Goal: Book appointment/travel/reservation

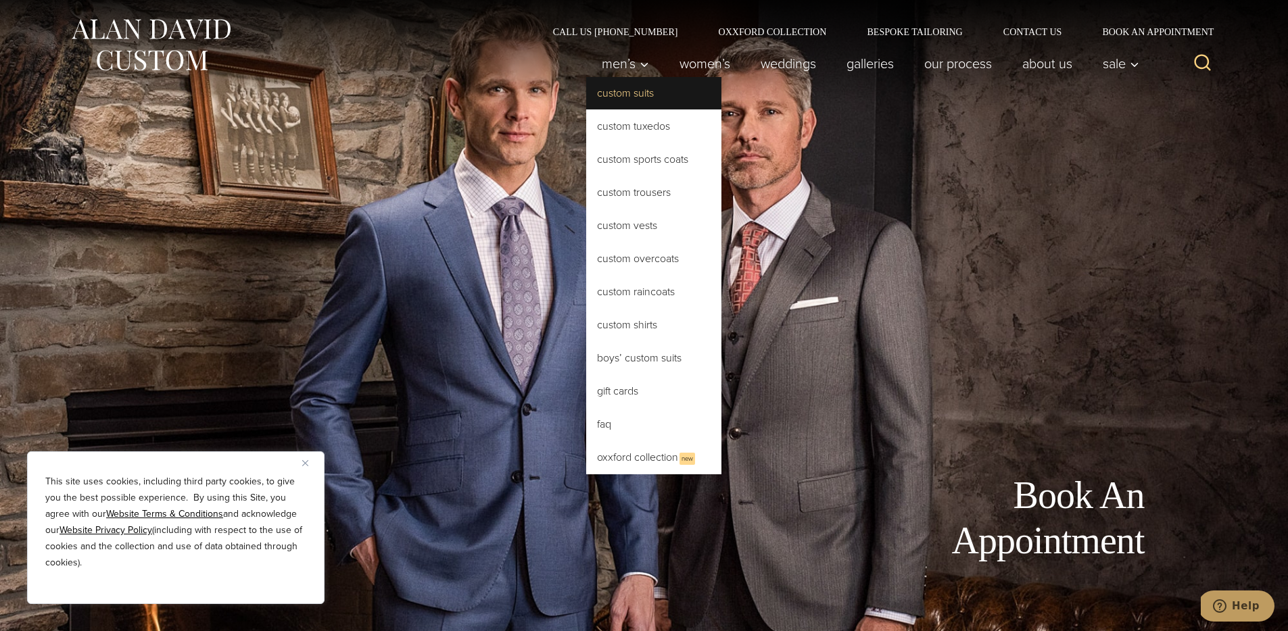
click at [635, 103] on link "Custom Suits" at bounding box center [653, 93] width 135 height 32
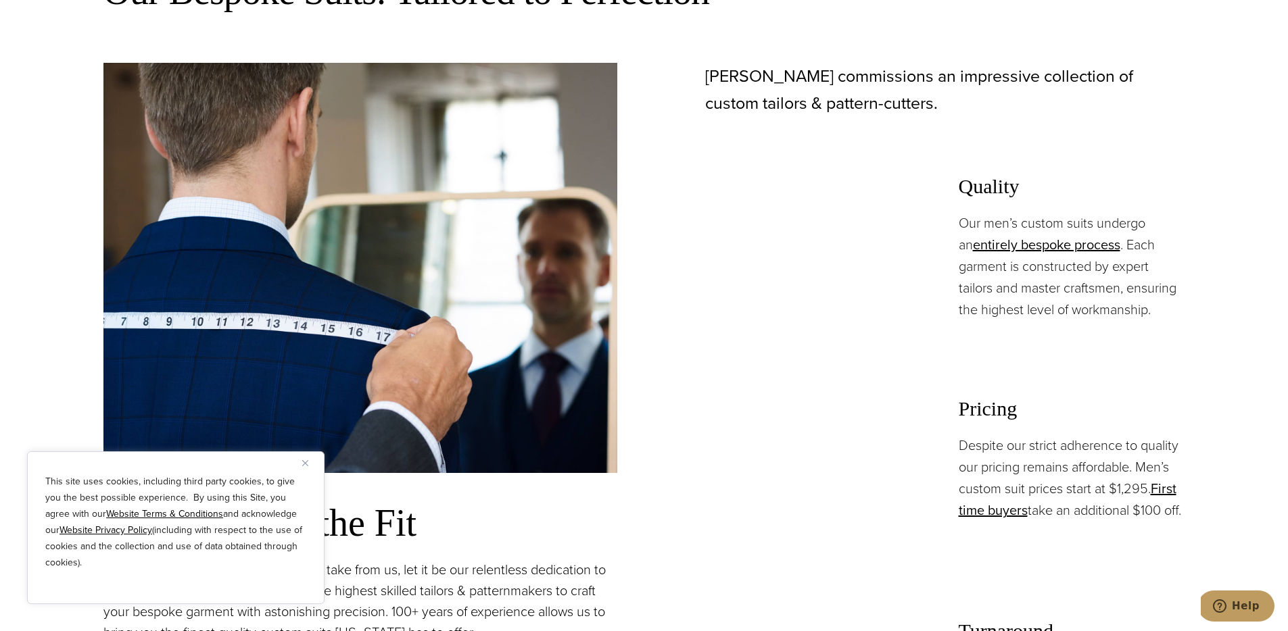
scroll to position [988, 0]
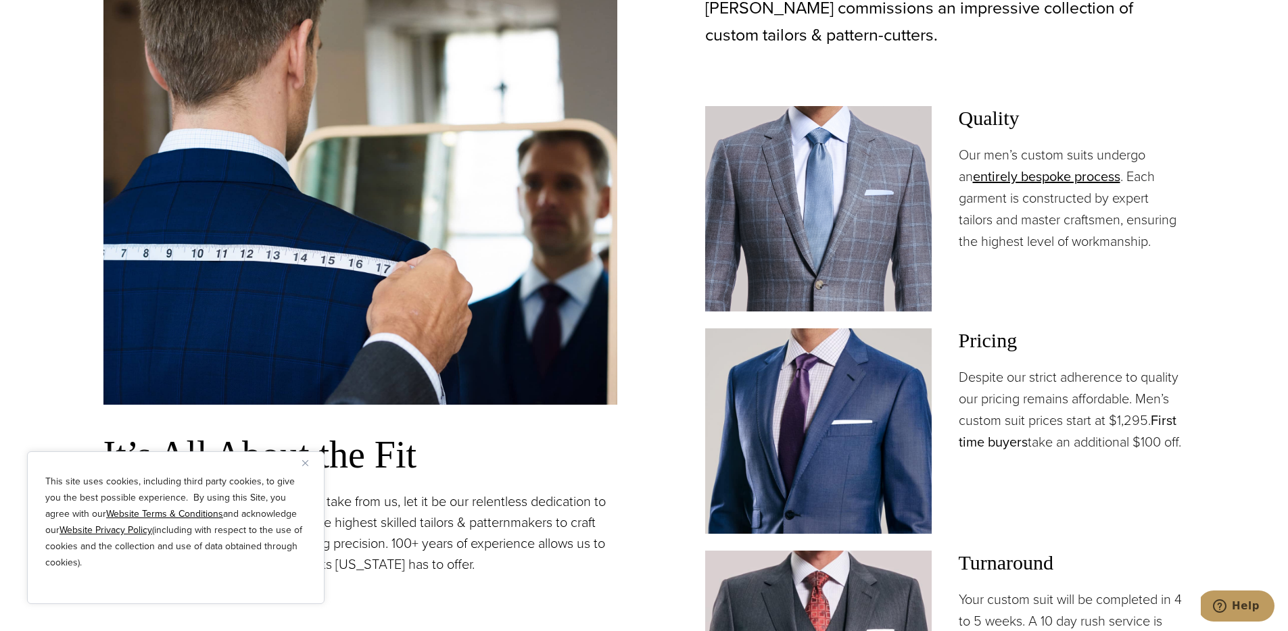
click at [1163, 415] on link "First time buyers" at bounding box center [1067, 431] width 218 height 42
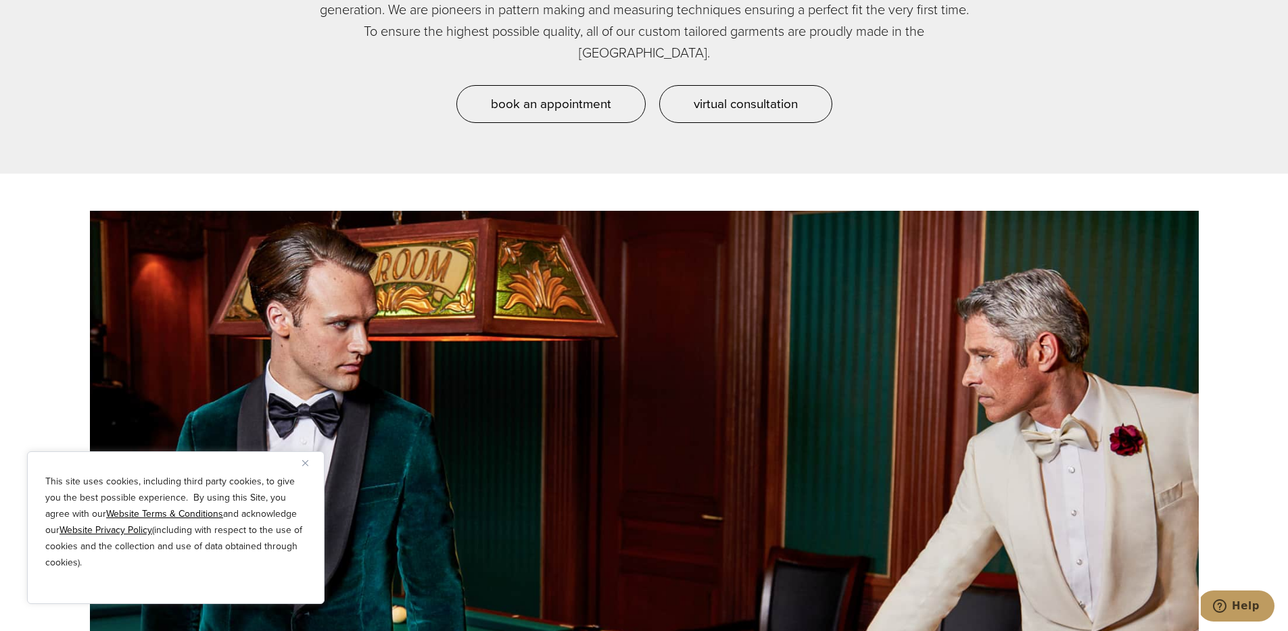
scroll to position [1327, 0]
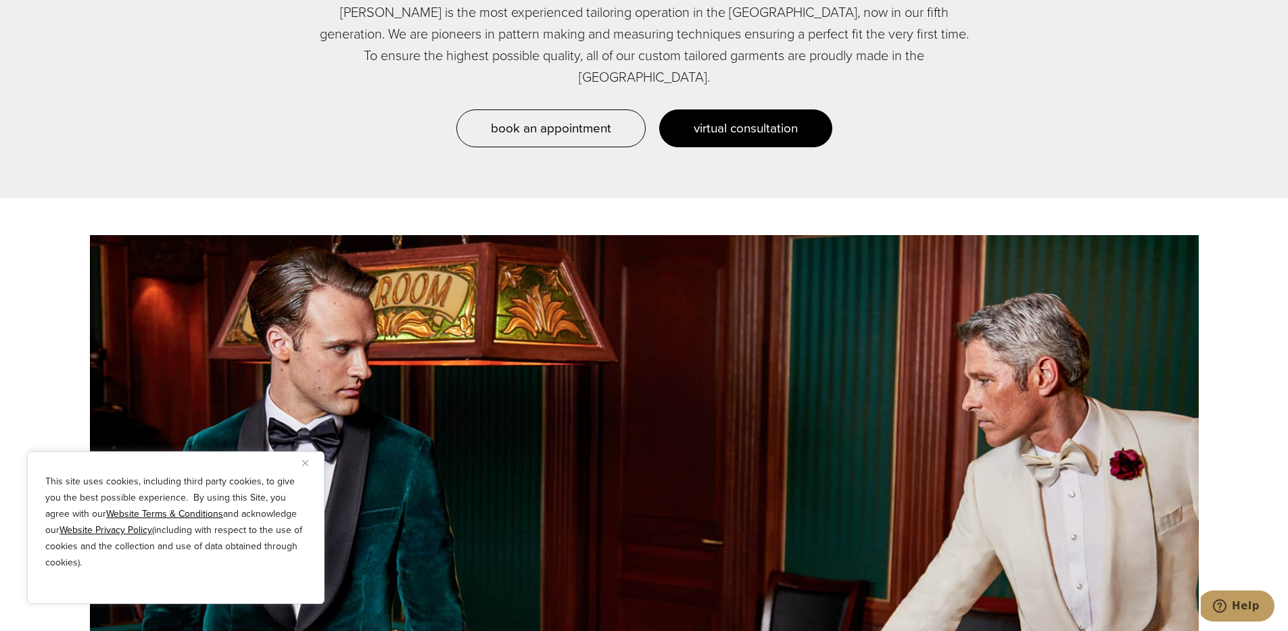
click at [733, 121] on link "virtual consultation" at bounding box center [745, 129] width 173 height 38
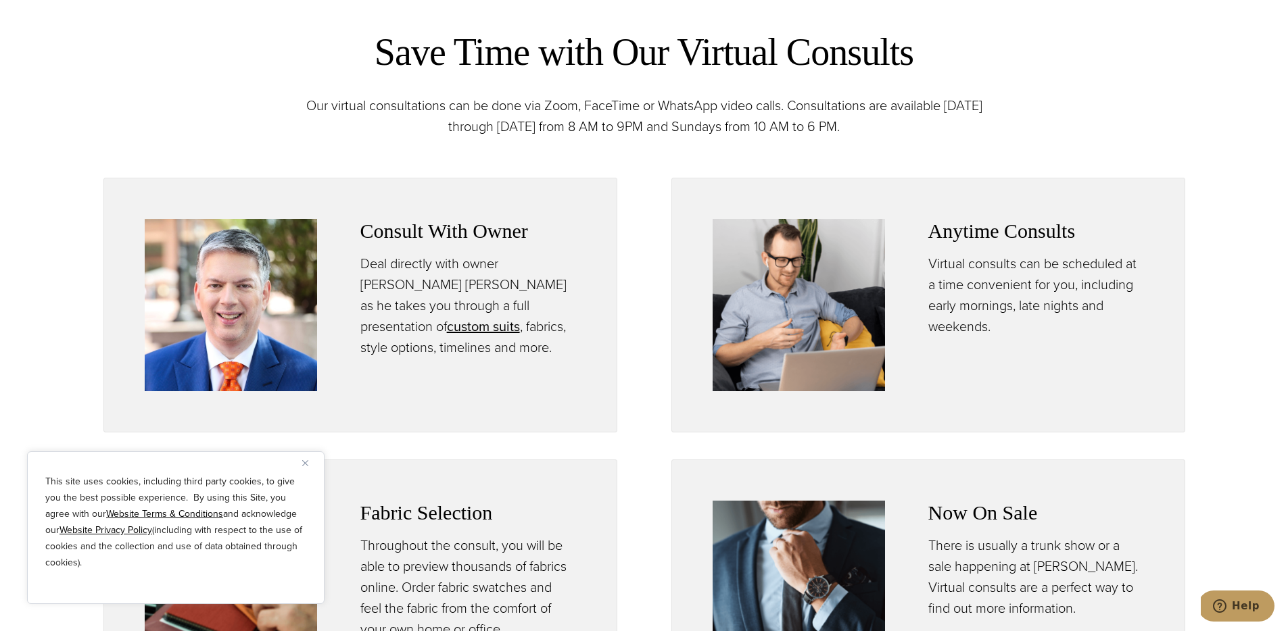
scroll to position [837, 0]
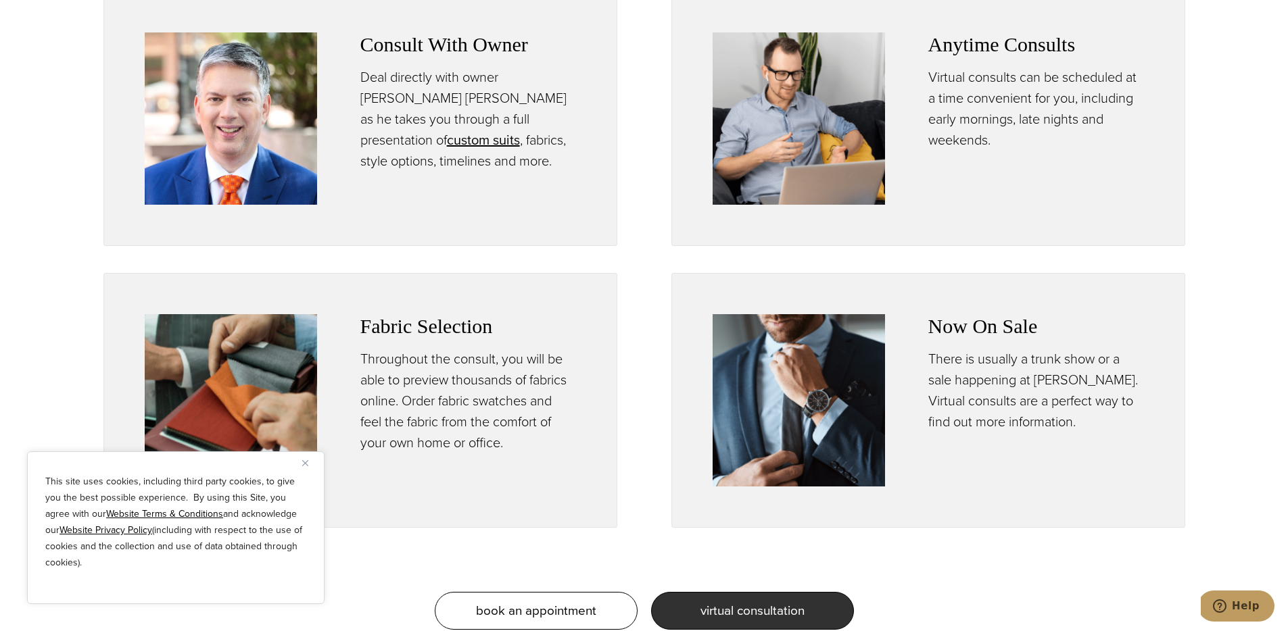
click at [794, 366] on img at bounding box center [798, 400] width 172 height 172
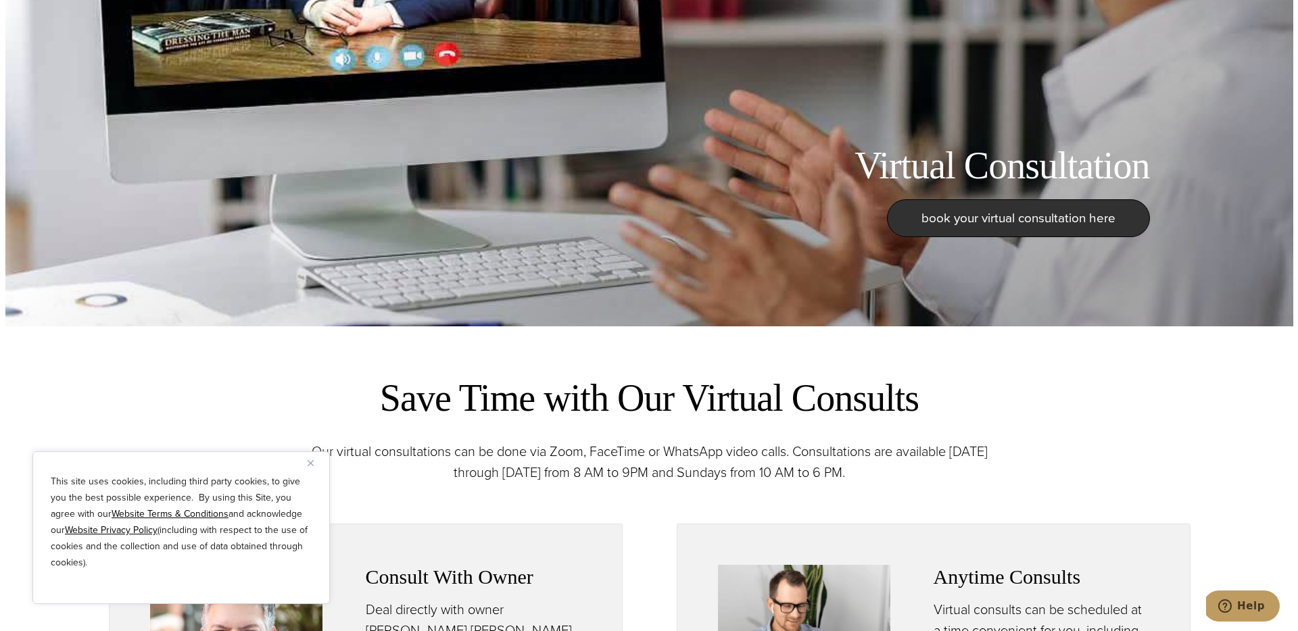
scroll to position [125, 0]
